Goal: Information Seeking & Learning: Learn about a topic

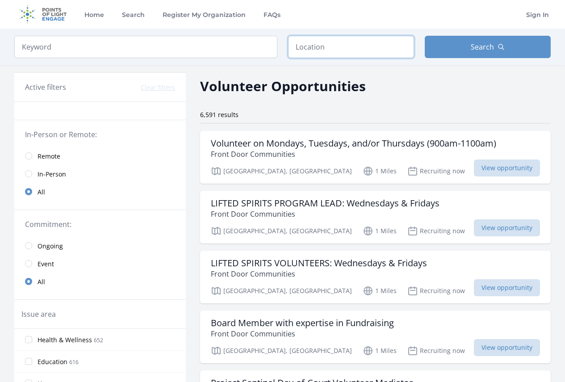
click at [355, 44] on input "text" at bounding box center [351, 47] width 126 height 22
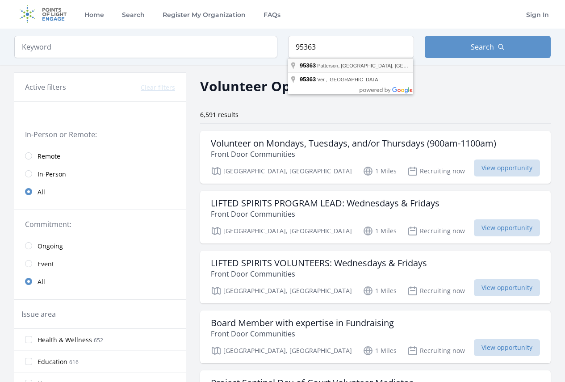
type input "[PERSON_NAME], CA 95363, [GEOGRAPHIC_DATA]"
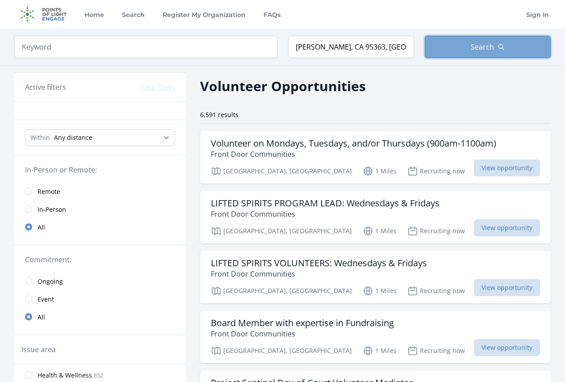
click at [463, 42] on button "Search" at bounding box center [488, 47] width 126 height 22
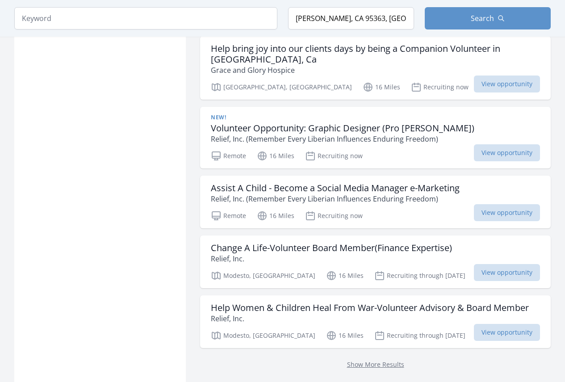
scroll to position [2323, 0]
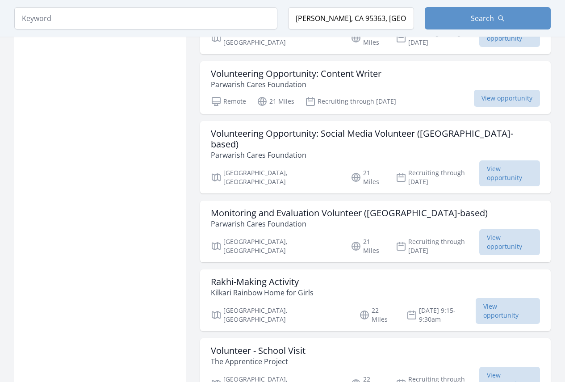
scroll to position [3440, 0]
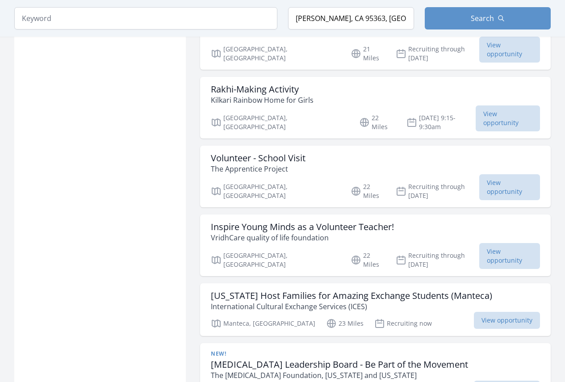
scroll to position [3574, 0]
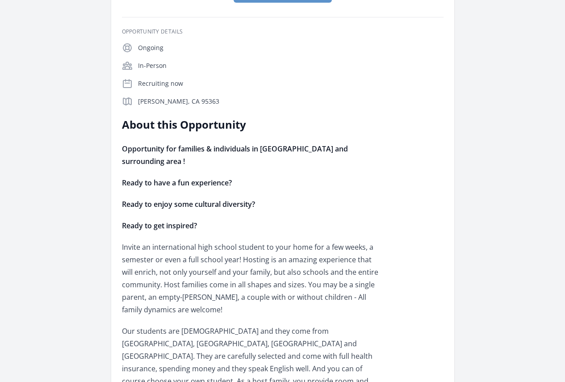
scroll to position [223, 0]
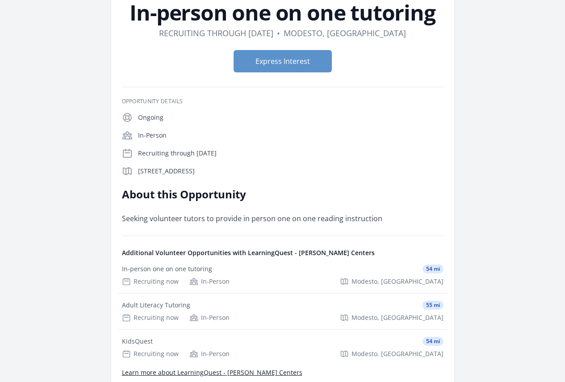
scroll to position [89, 0]
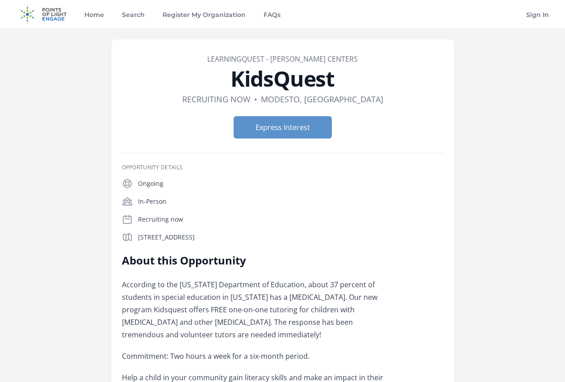
click at [533, 92] on div "Organization LearningQuest - Stanislaus Literacy Centers KidsQuest Duration Rec…" at bounding box center [282, 297] width 537 height 537
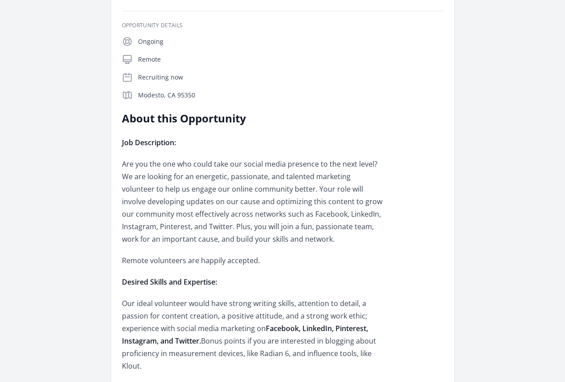
scroll to position [179, 0]
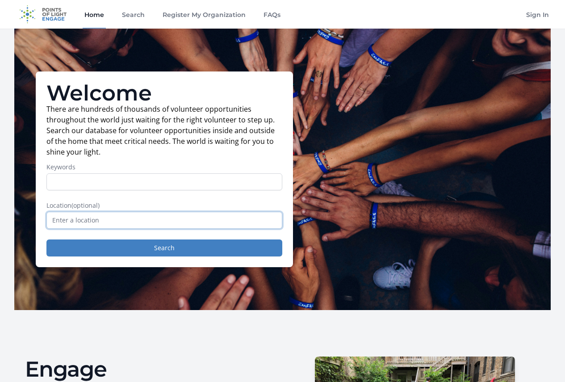
click at [129, 221] on input "text" at bounding box center [164, 220] width 236 height 17
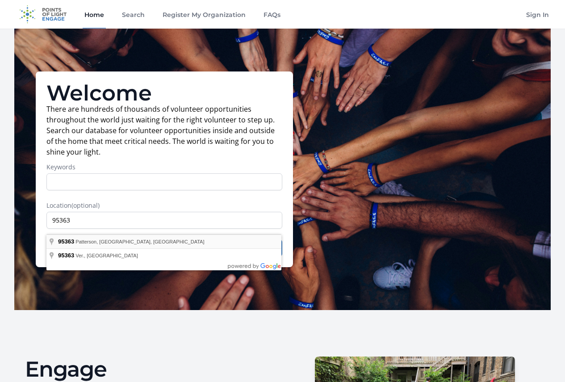
type input "Patterson, CA 95363, USA"
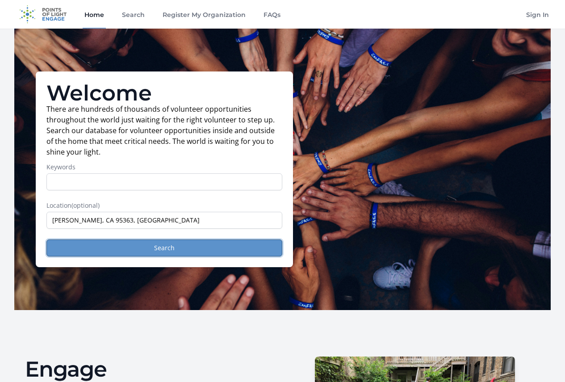
click at [129, 255] on button "Search" at bounding box center [164, 247] width 236 height 17
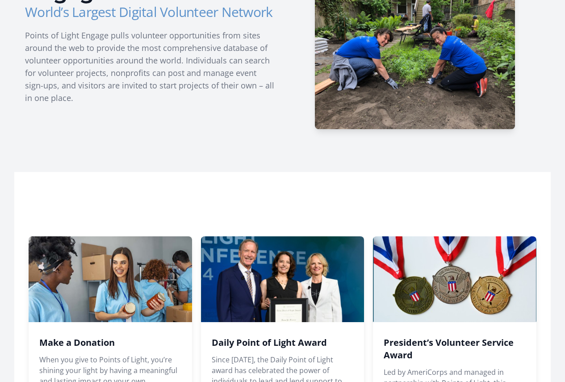
scroll to position [447, 0]
